Goal: Information Seeking & Learning: Obtain resource

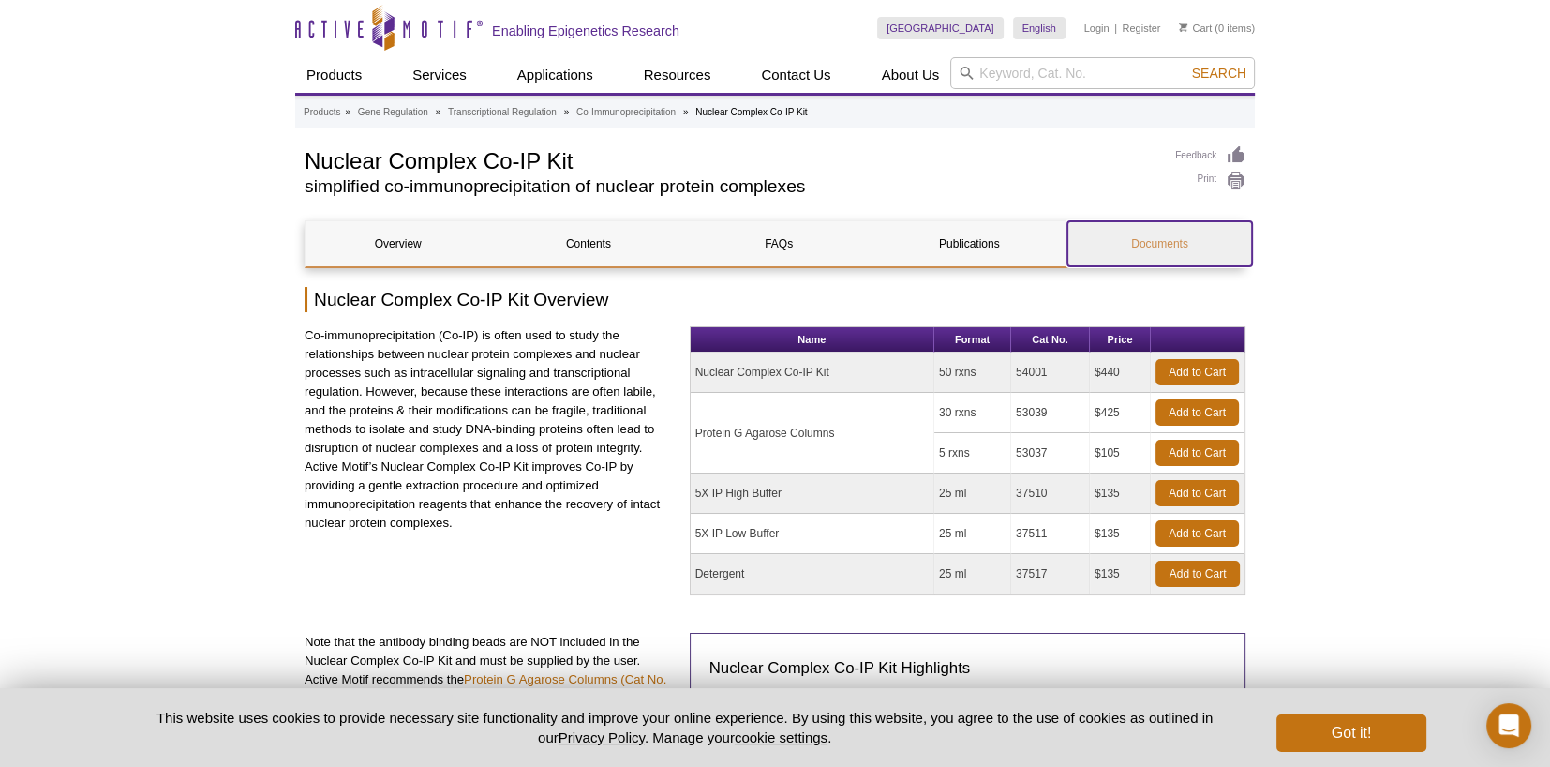
click at [1151, 255] on link "Documents" at bounding box center [1159, 243] width 185 height 45
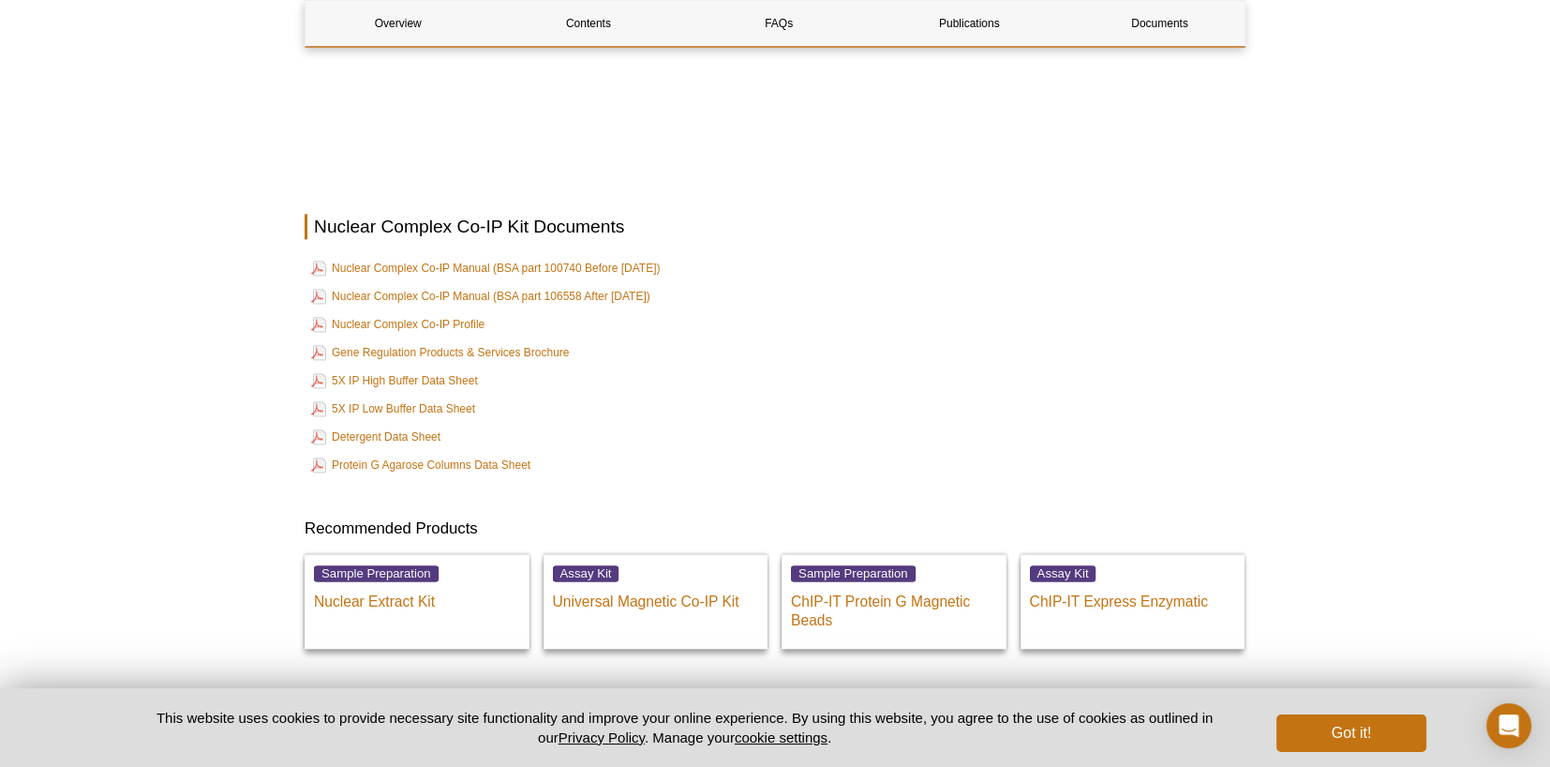
scroll to position [2904, 0]
click at [563, 286] on link "Nuclear Complex Co-IP Manual (BSA part 106558 After Aug, 2024)" at bounding box center [480, 296] width 339 height 22
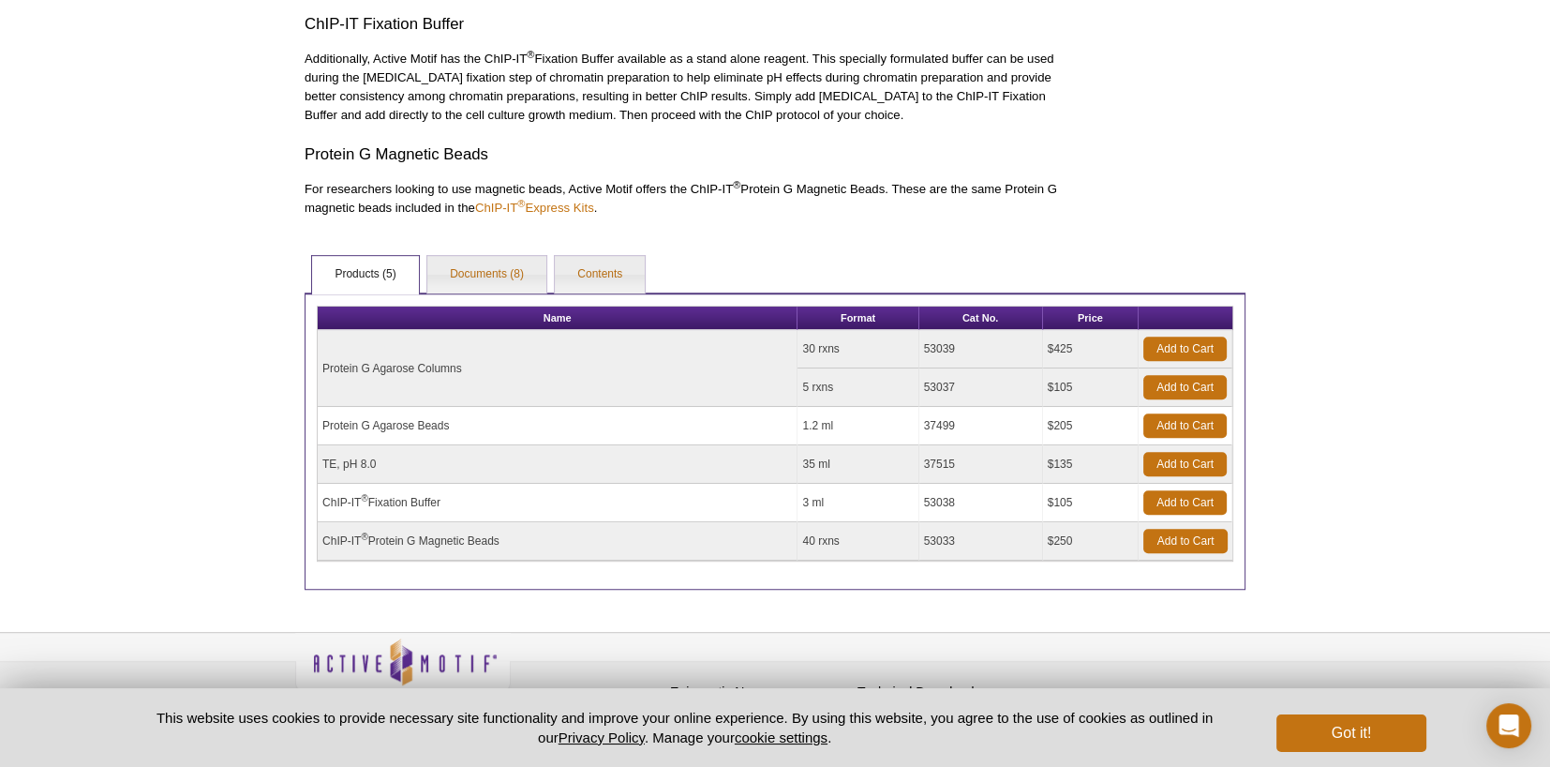
scroll to position [1106, 0]
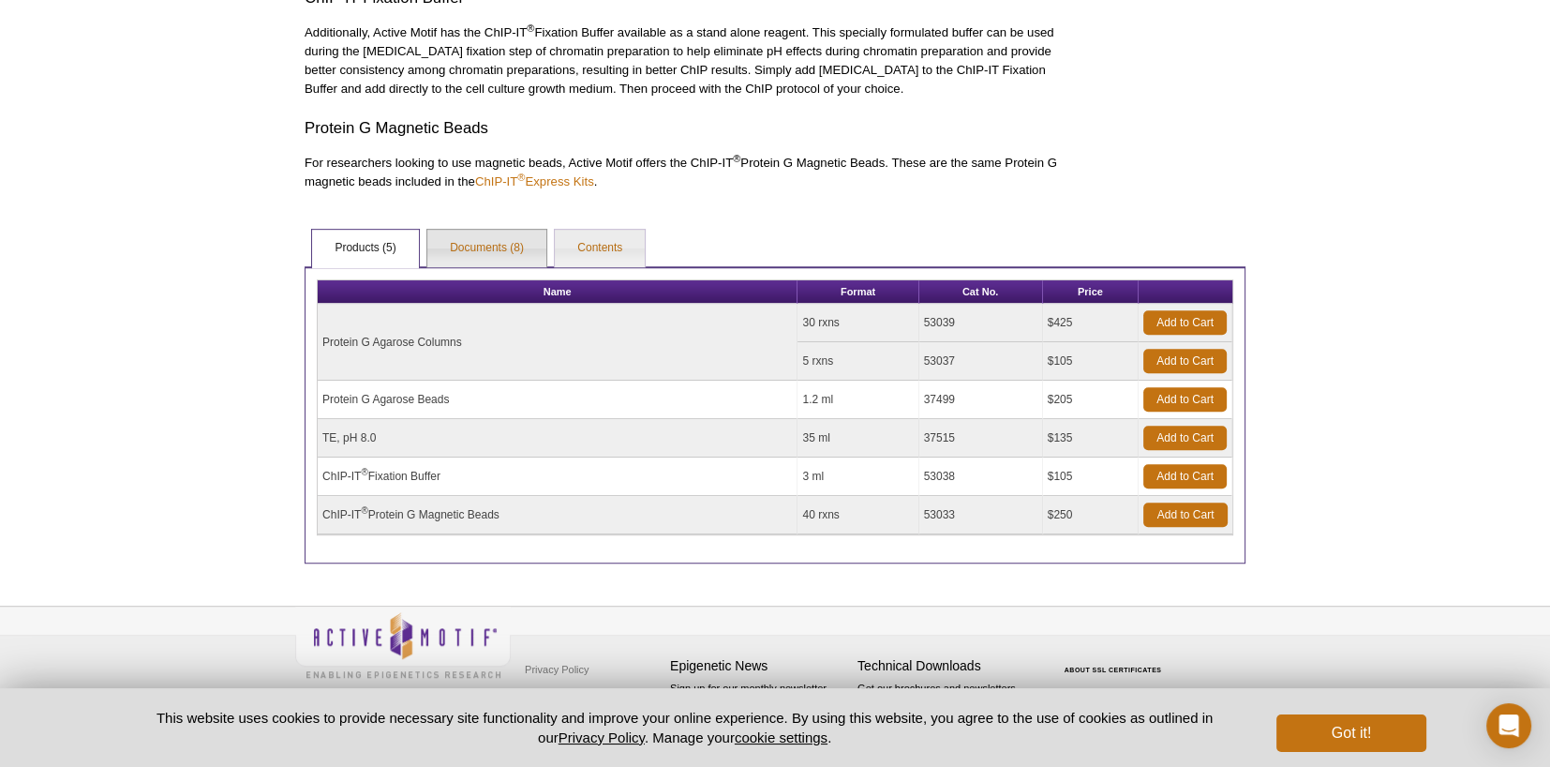
click at [479, 252] on link "Documents (8)" at bounding box center [486, 248] width 119 height 37
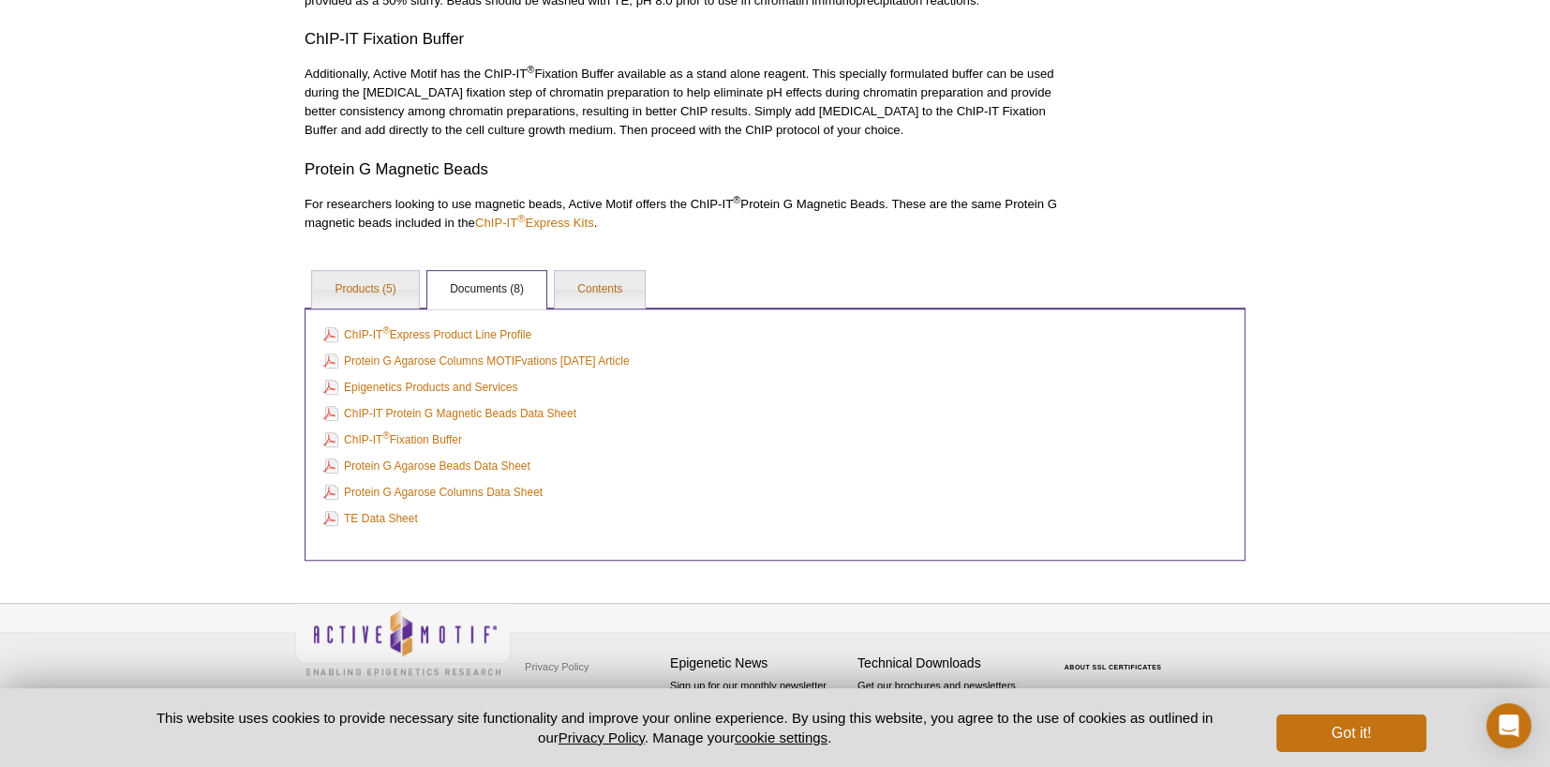
scroll to position [1061, 0]
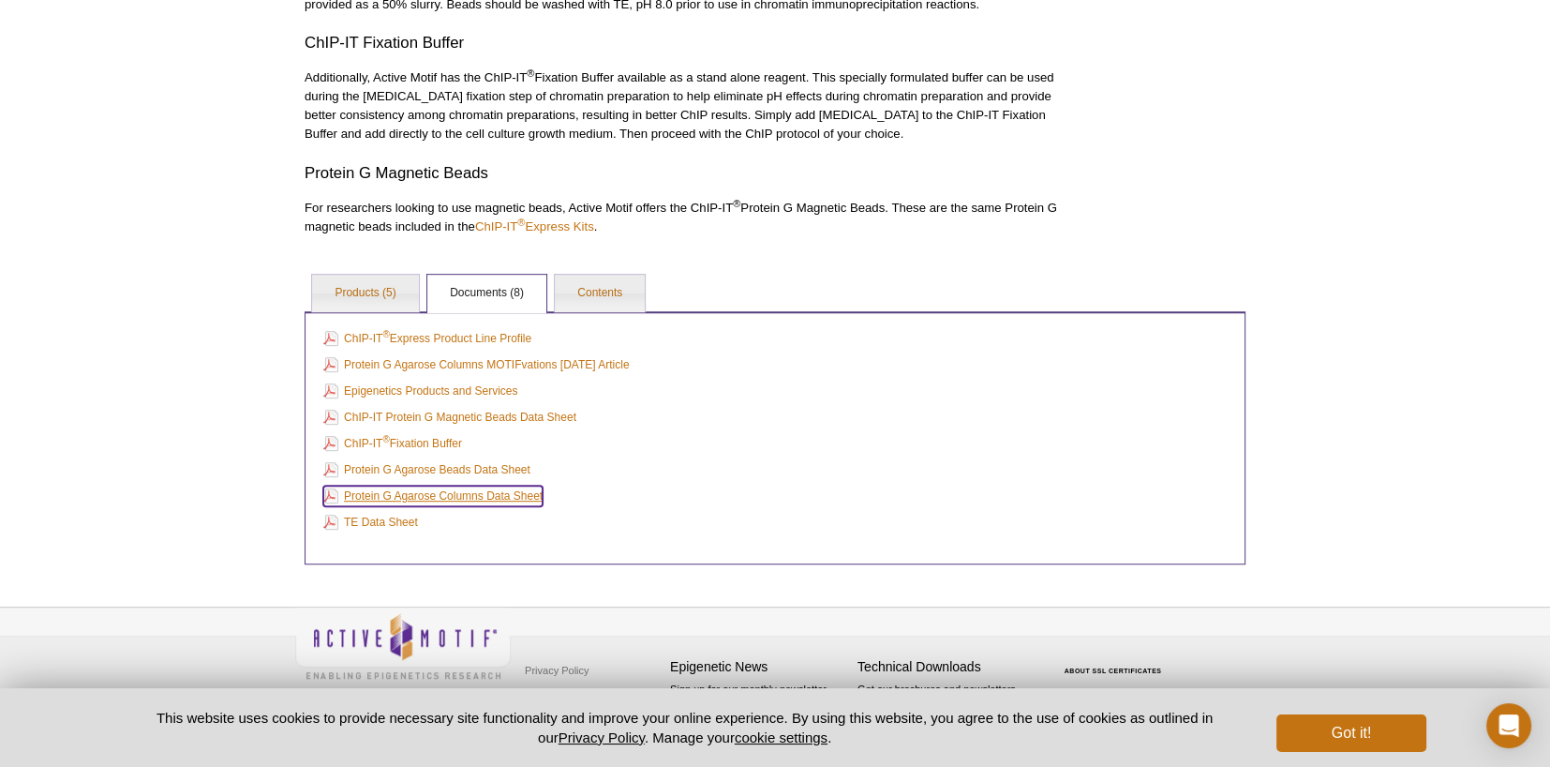
click at [406, 500] on link "Protein G Agarose Columns Data Sheet" at bounding box center [432, 495] width 219 height 21
click at [371, 291] on link "Products (5)" at bounding box center [365, 293] width 106 height 37
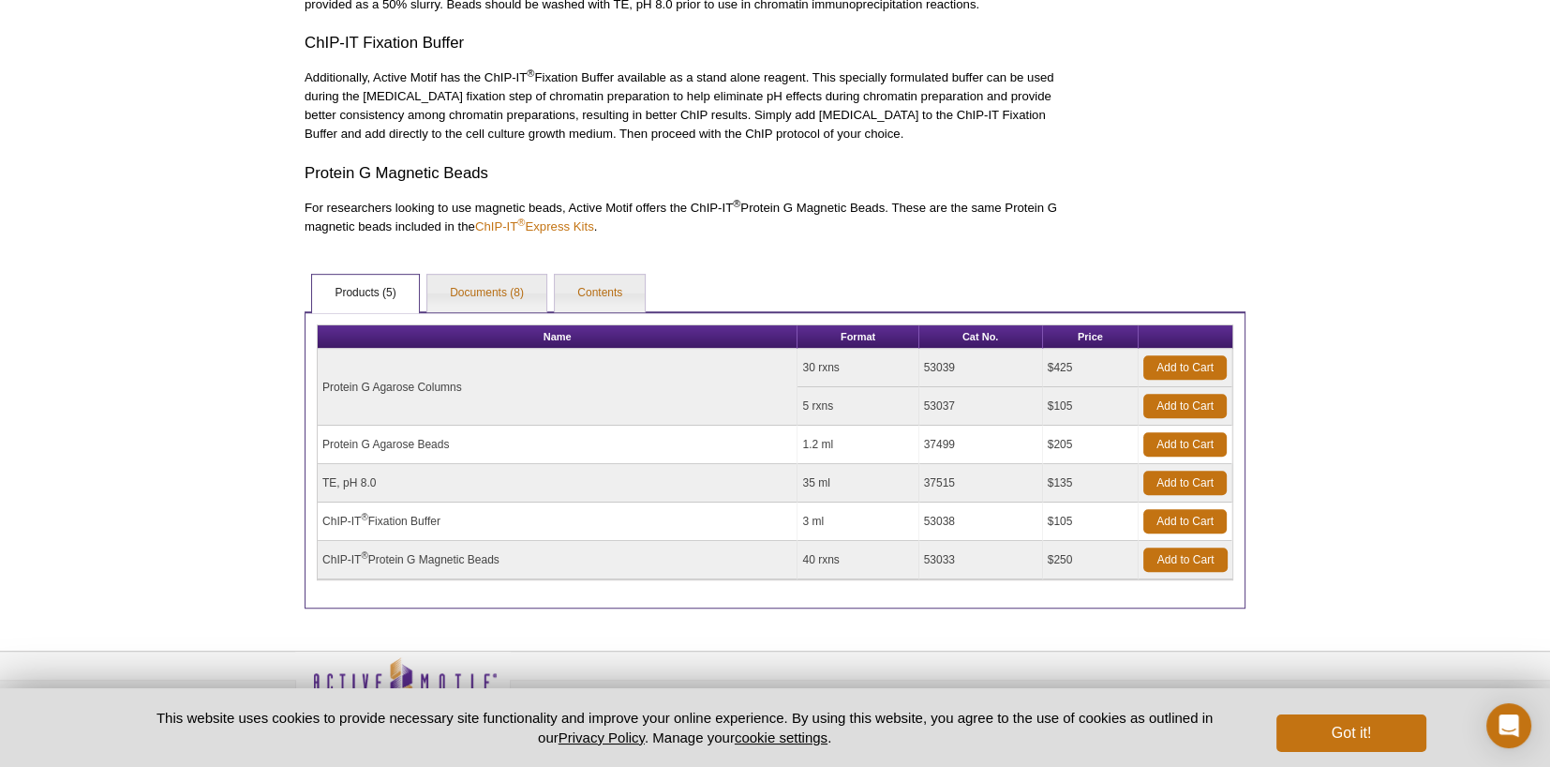
scroll to position [1106, 0]
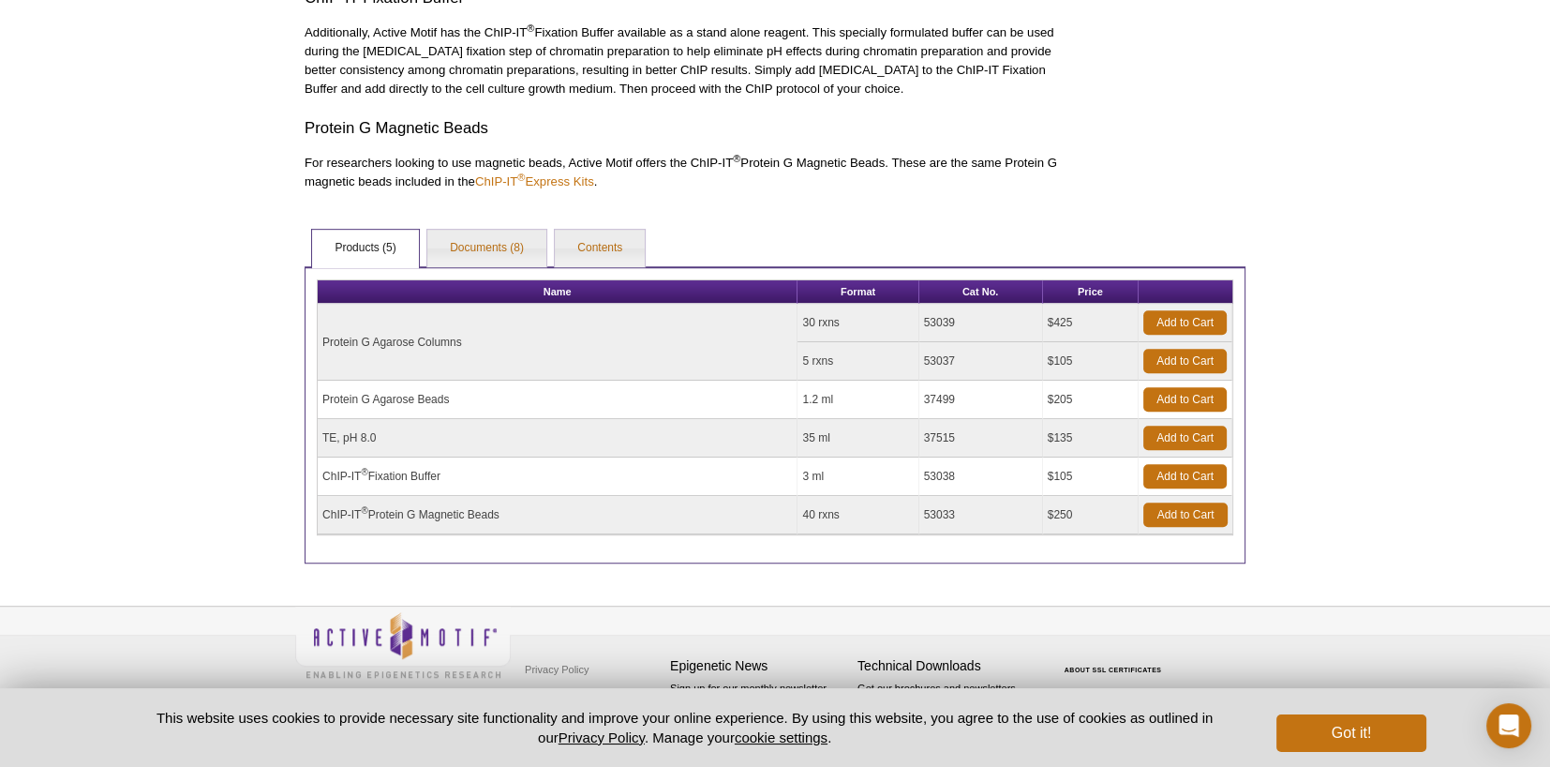
drag, startPoint x: 969, startPoint y: 324, endPoint x: 924, endPoint y: 324, distance: 45.0
click at [924, 324] on td "53039" at bounding box center [981, 323] width 124 height 38
drag, startPoint x: 925, startPoint y: 324, endPoint x: 941, endPoint y: 320, distance: 16.6
copy td "53039"
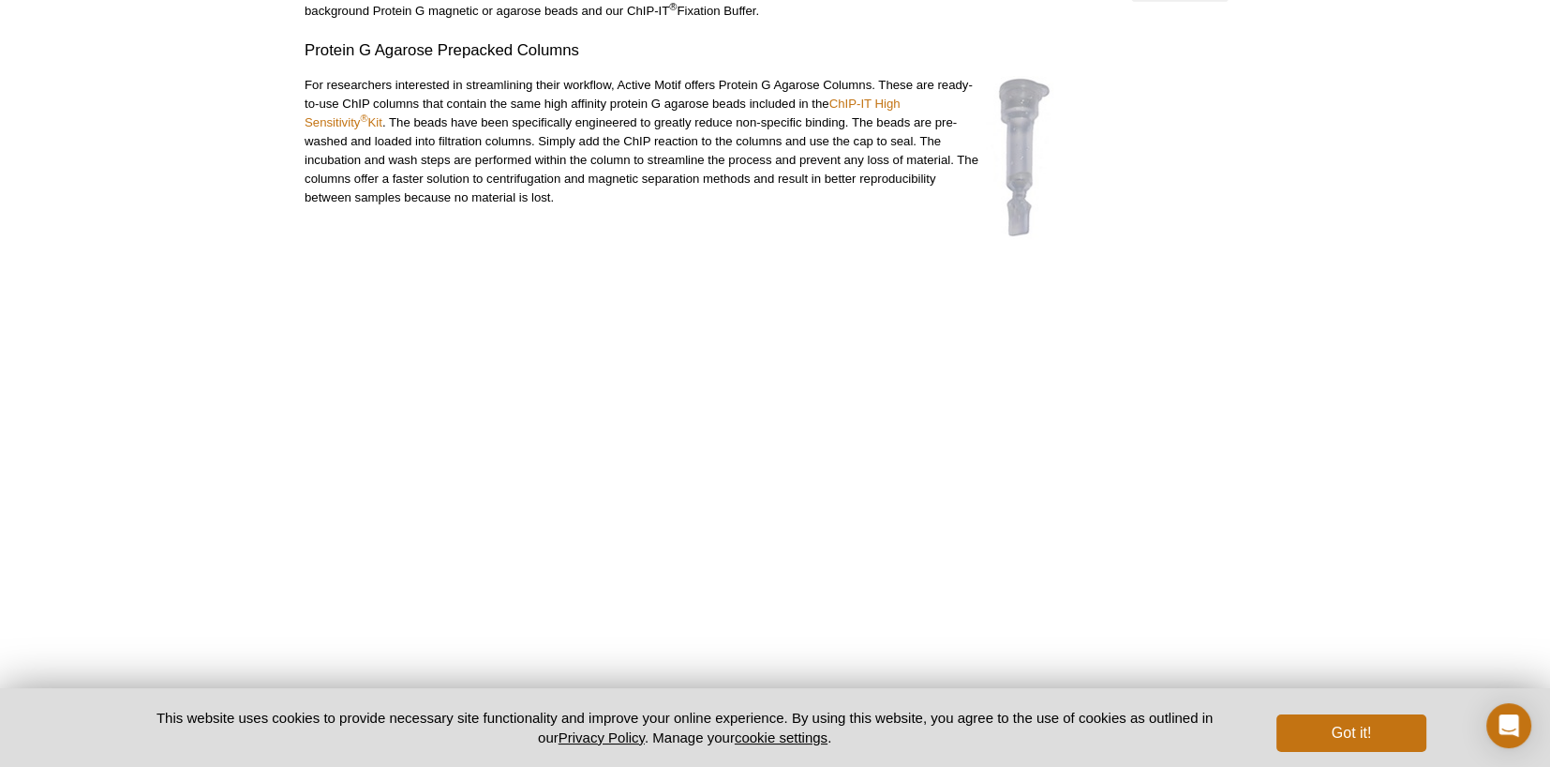
scroll to position [356, 0]
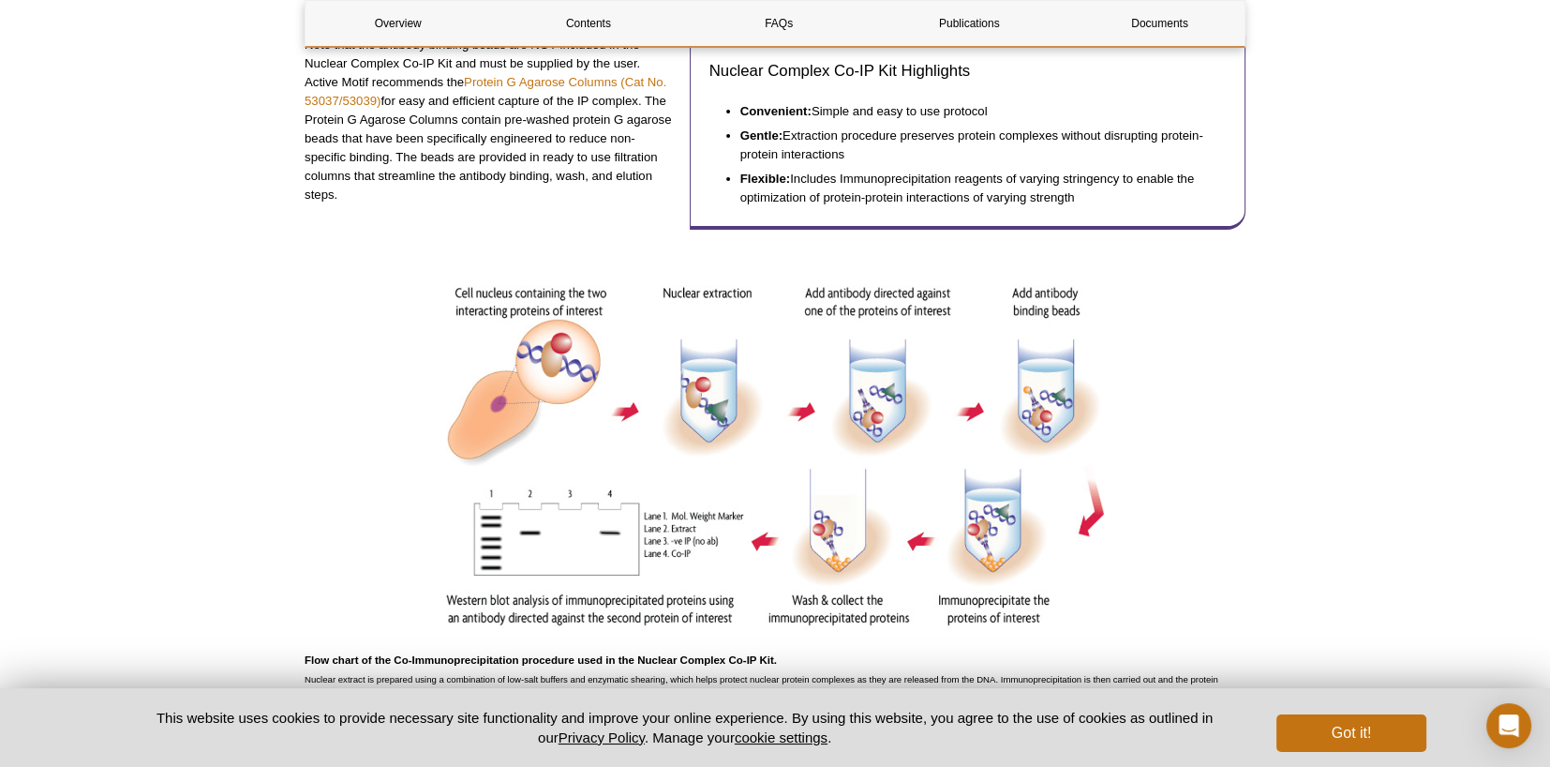
scroll to position [937, 0]
